Goal: Information Seeking & Learning: Learn about a topic

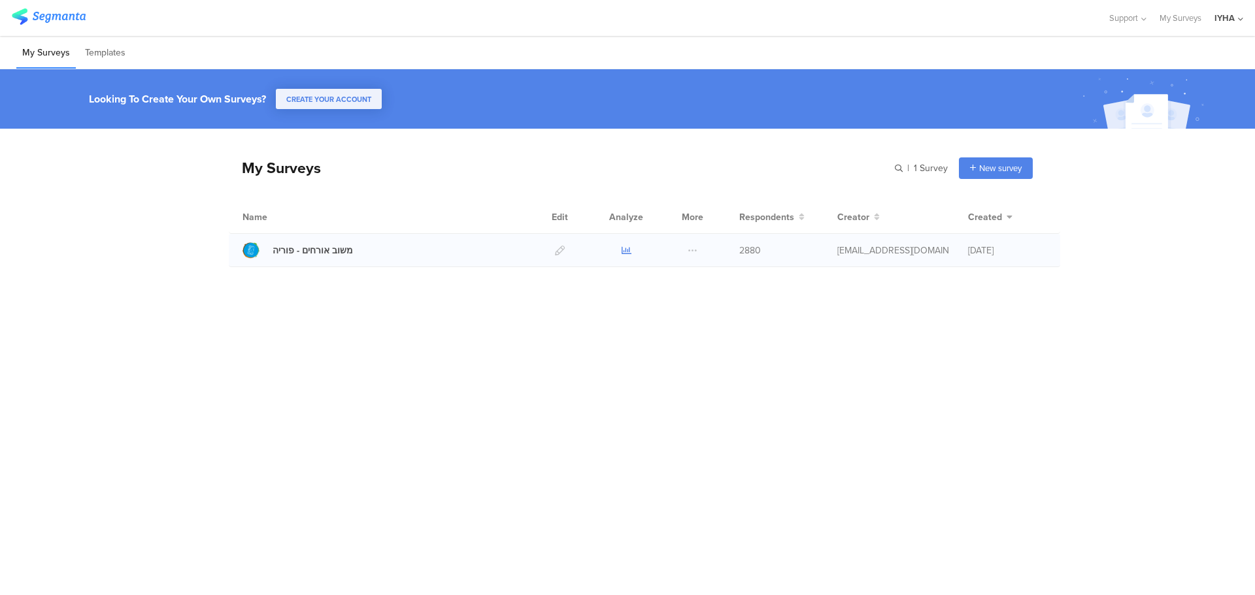
click at [626, 250] on icon at bounding box center [626, 251] width 10 height 10
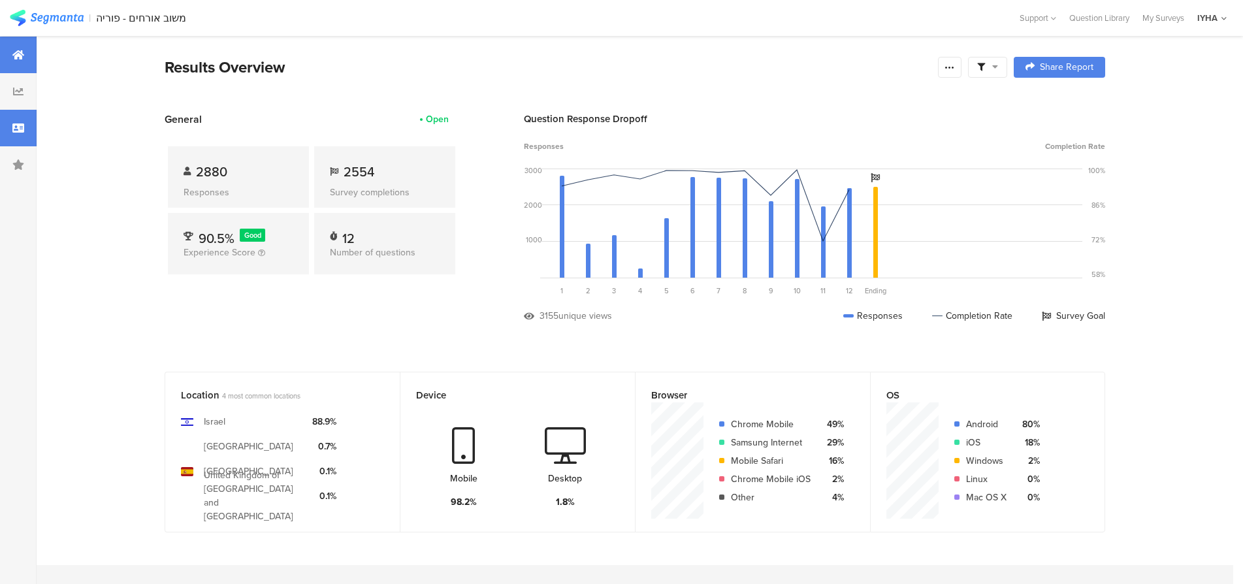
click at [20, 129] on icon at bounding box center [18, 128] width 12 height 10
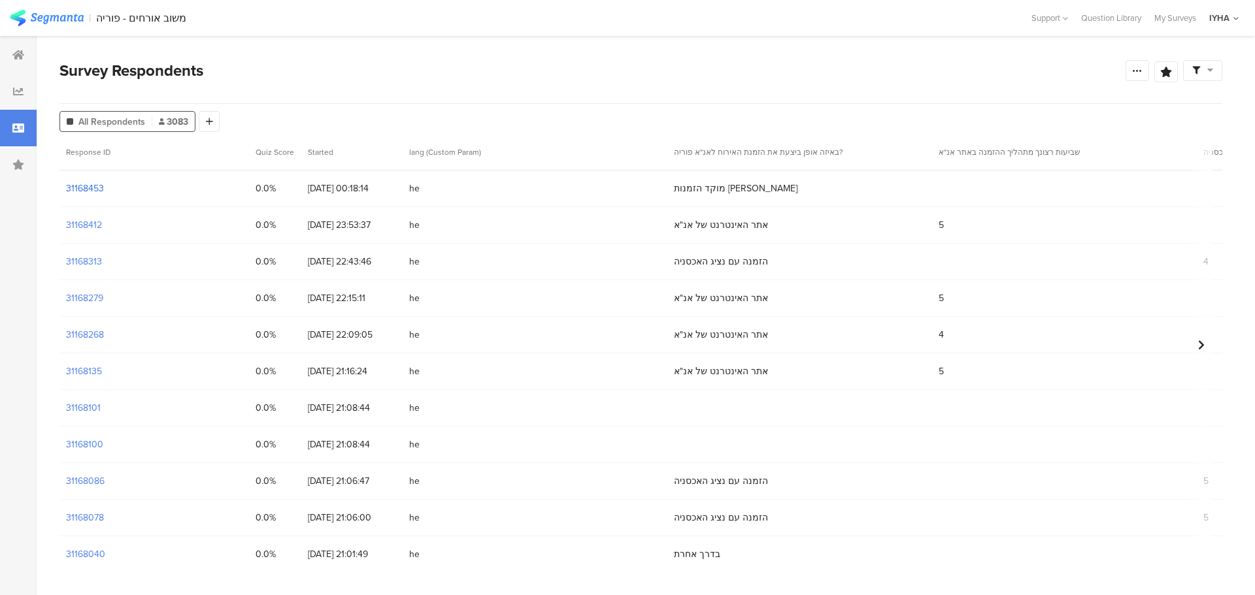
click at [93, 188] on section "31168453" at bounding box center [85, 189] width 38 height 14
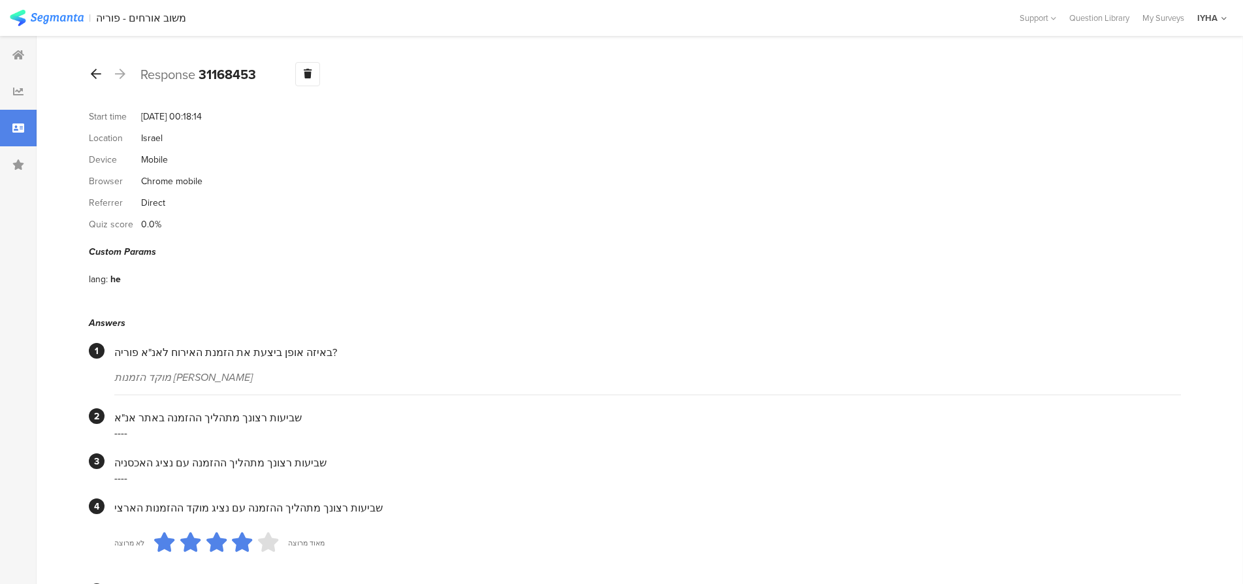
click at [93, 73] on icon at bounding box center [96, 74] width 10 height 12
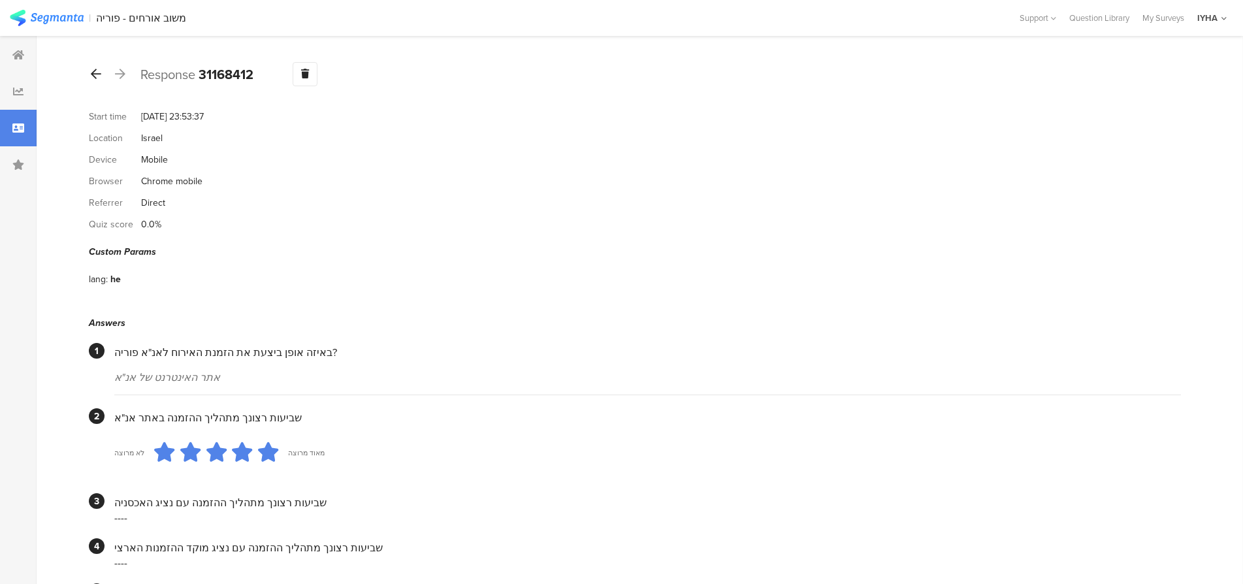
click at [99, 73] on icon at bounding box center [96, 74] width 10 height 12
click at [91, 71] on icon at bounding box center [96, 74] width 10 height 12
click at [93, 78] on icon at bounding box center [96, 74] width 10 height 12
click at [100, 74] on icon at bounding box center [96, 74] width 10 height 12
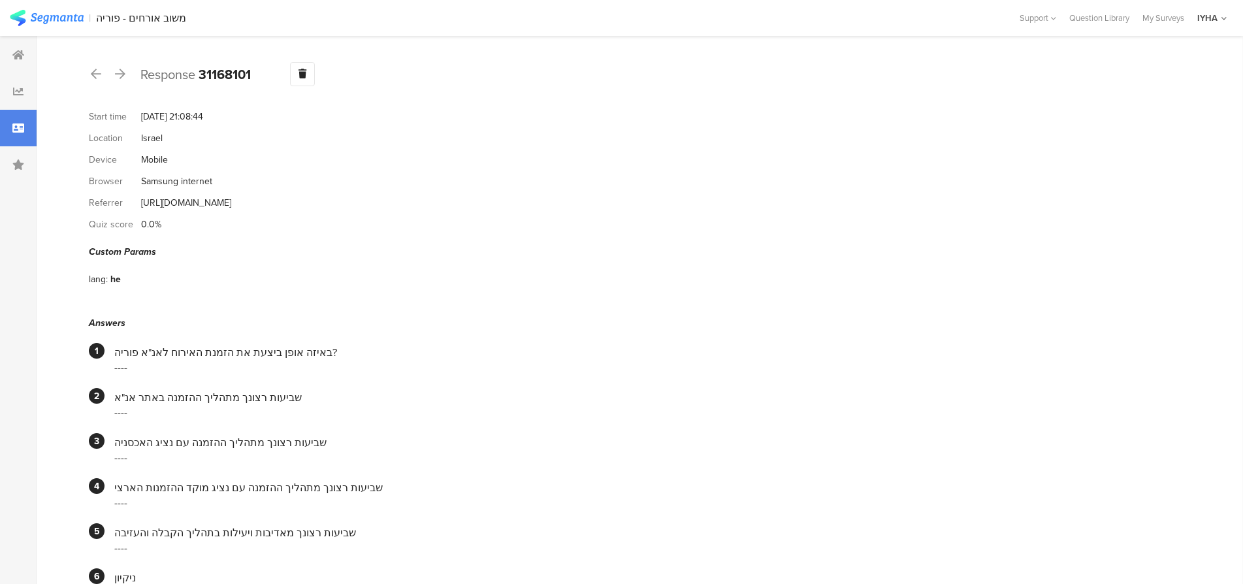
drag, startPoint x: 97, startPoint y: 77, endPoint x: 142, endPoint y: 107, distance: 54.7
click at [96, 78] on icon at bounding box center [96, 74] width 10 height 12
click at [94, 73] on icon at bounding box center [96, 74] width 10 height 12
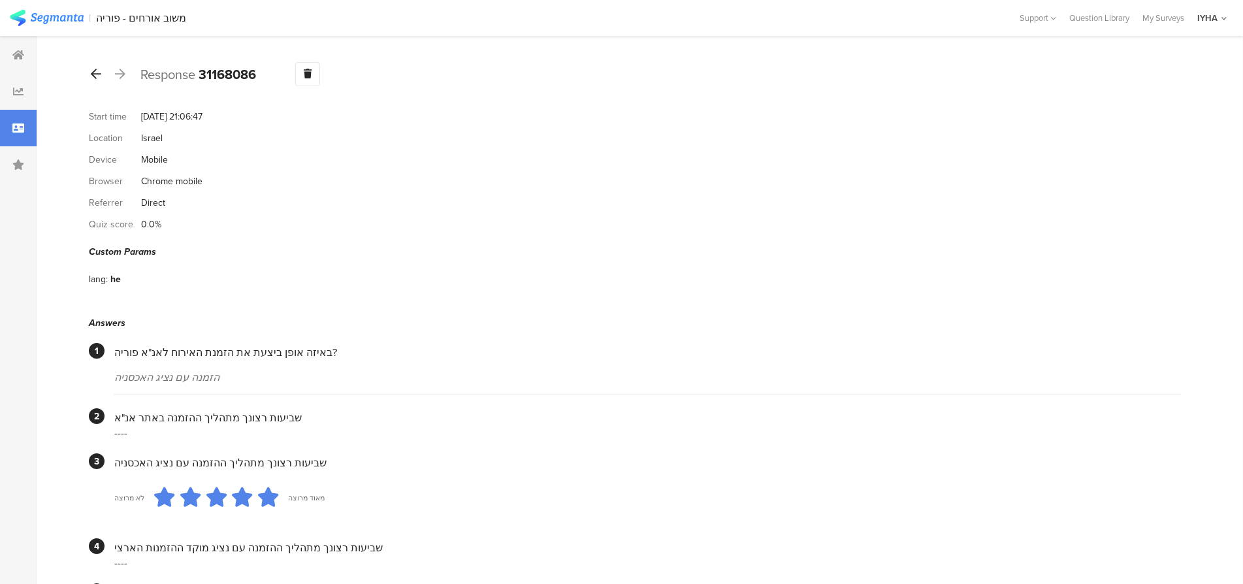
drag, startPoint x: 100, startPoint y: 76, endPoint x: 93, endPoint y: 81, distance: 8.9
click at [95, 79] on icon at bounding box center [96, 74] width 10 height 12
click at [91, 70] on icon at bounding box center [96, 74] width 10 height 12
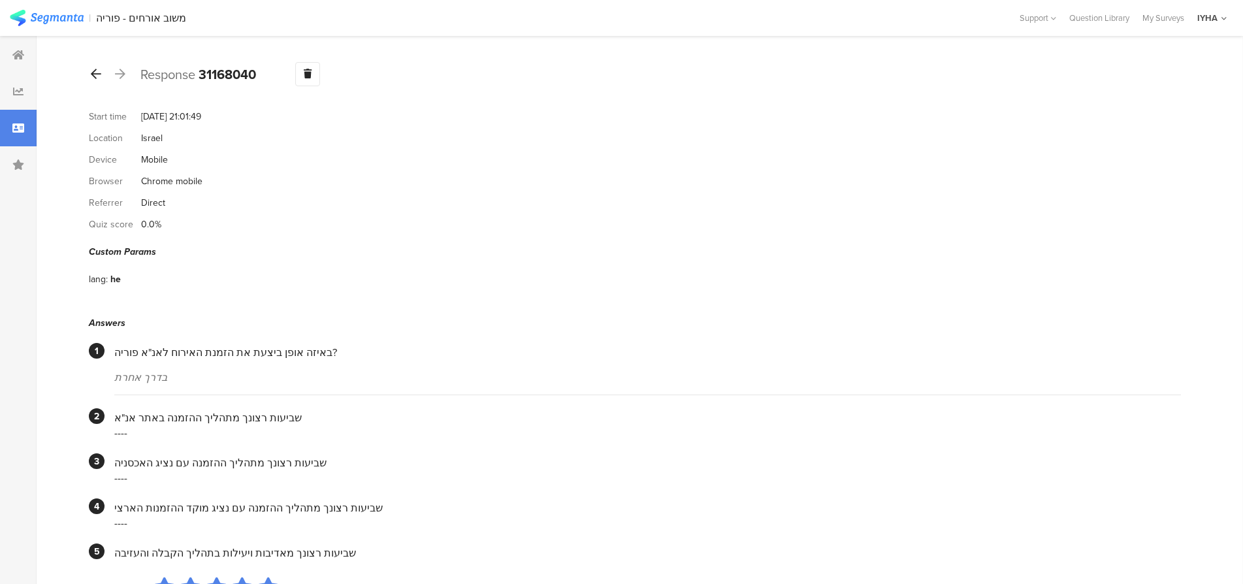
click at [99, 81] on div at bounding box center [96, 74] width 14 height 21
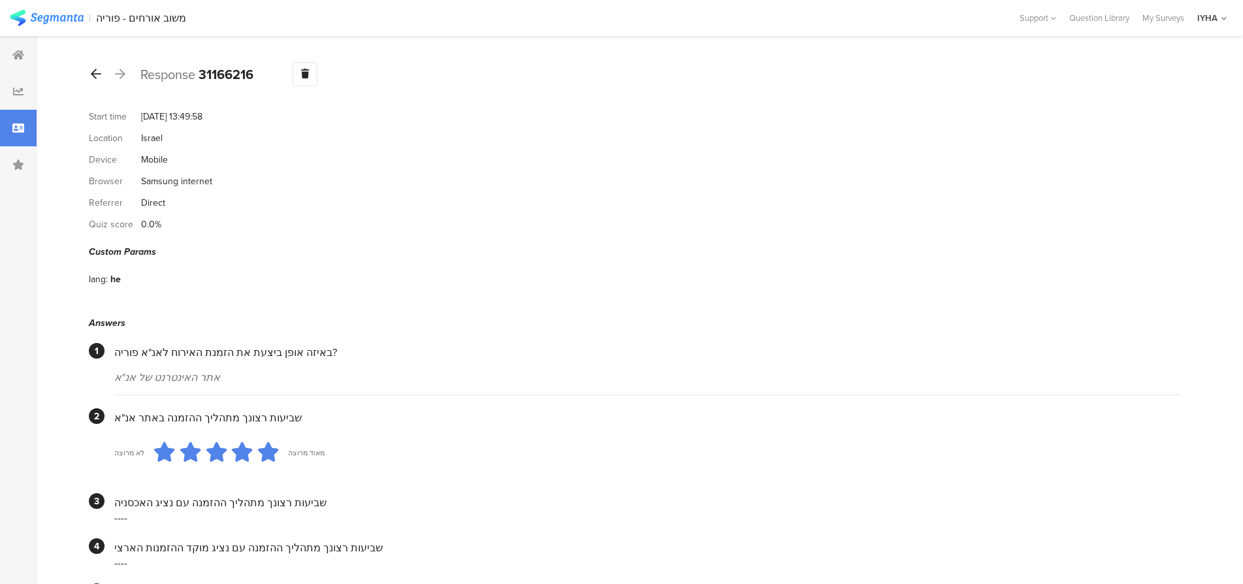
click at [97, 82] on div at bounding box center [96, 74] width 14 height 21
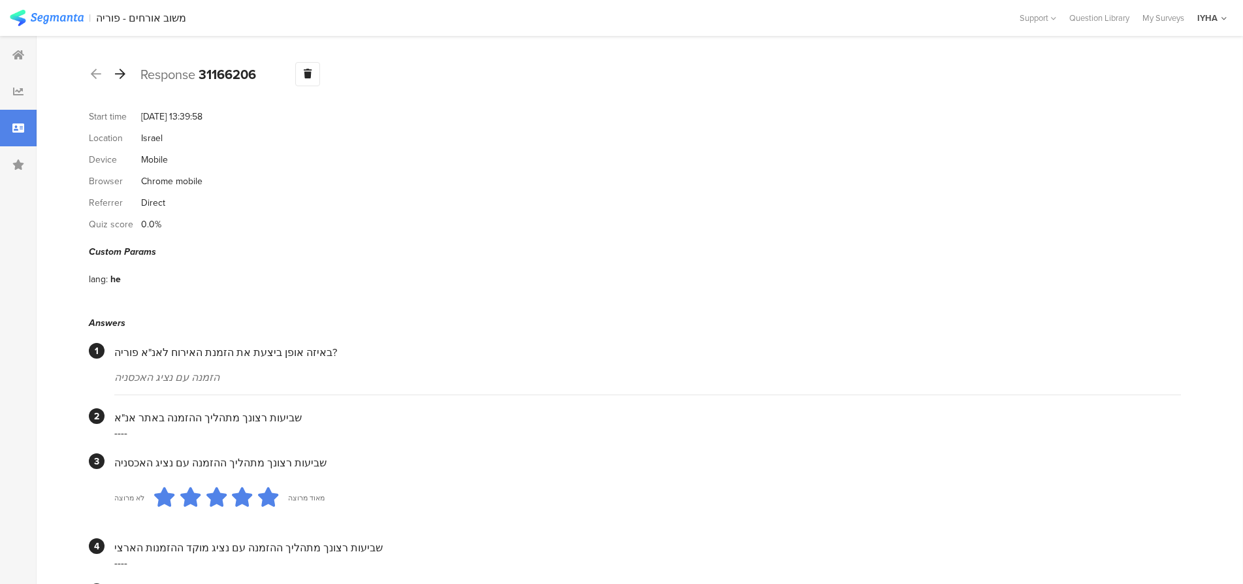
click at [119, 74] on icon at bounding box center [120, 74] width 10 height 12
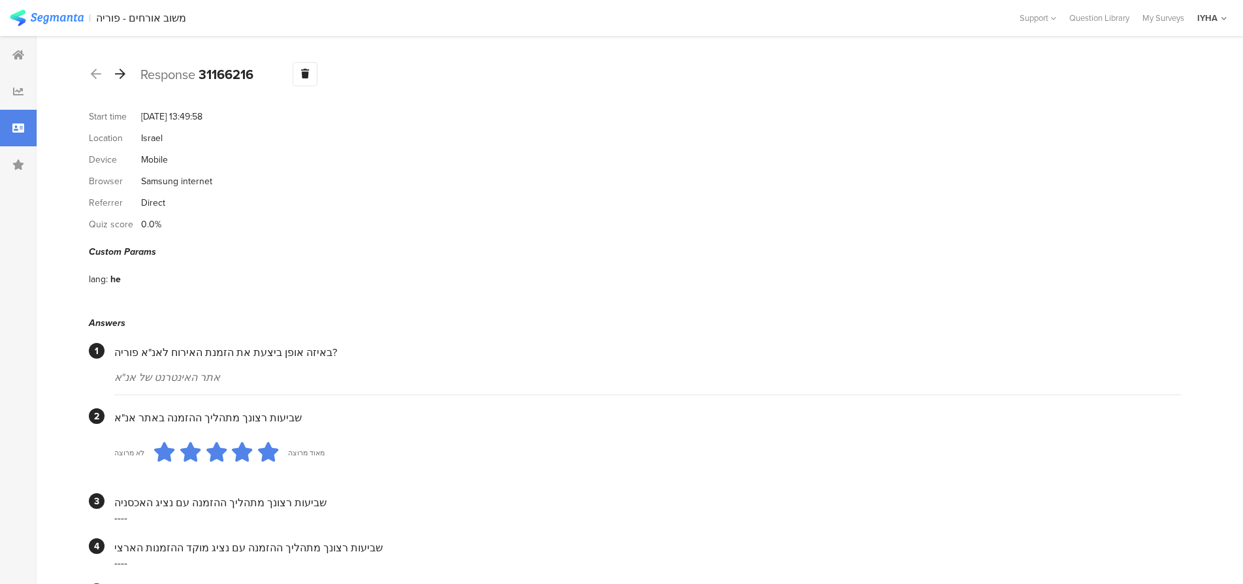
click at [116, 75] on icon at bounding box center [120, 74] width 10 height 12
